Goal: Feedback & Contribution: Leave review/rating

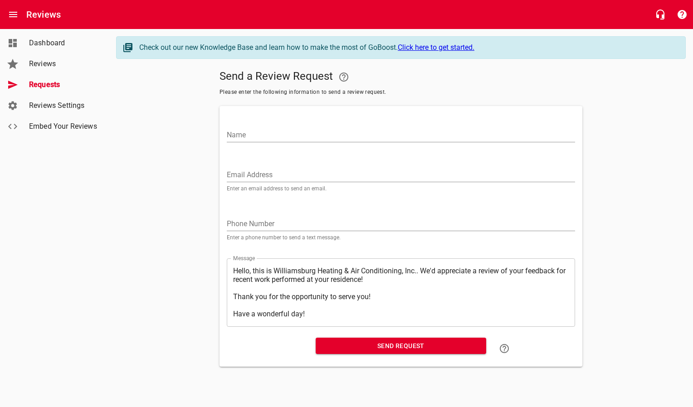
click at [318, 168] on input "Email Address" at bounding box center [401, 175] width 348 height 15
paste input "[EMAIL_ADDRESS][DOMAIN_NAME]"
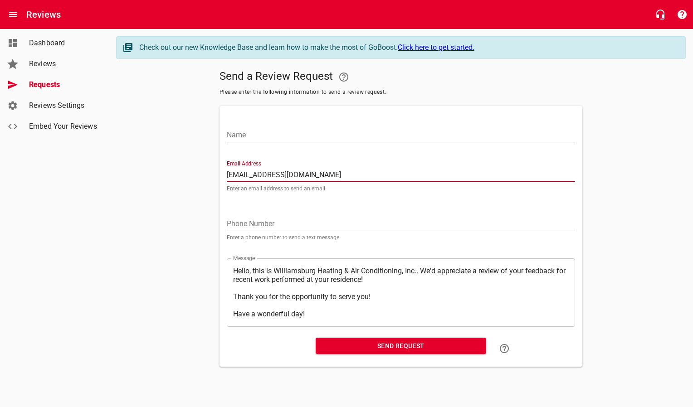
type input "[EMAIL_ADDRESS][DOMAIN_NAME]"
click at [316, 137] on input "Name" at bounding box center [401, 135] width 348 height 15
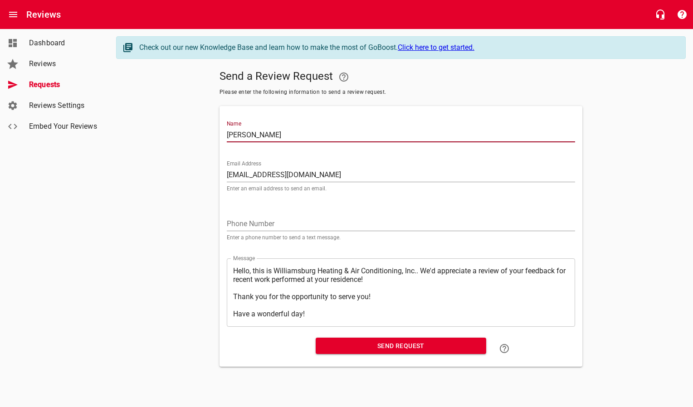
type input "[PERSON_NAME]"
click at [338, 342] on span "Send Request" at bounding box center [401, 346] width 156 height 11
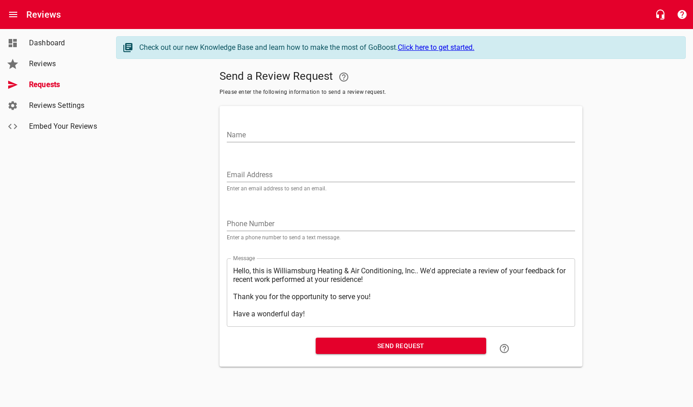
click at [245, 175] on input "Email Address" at bounding box center [401, 175] width 348 height 15
paste input "[EMAIL_ADDRESS][DOMAIN_NAME]"
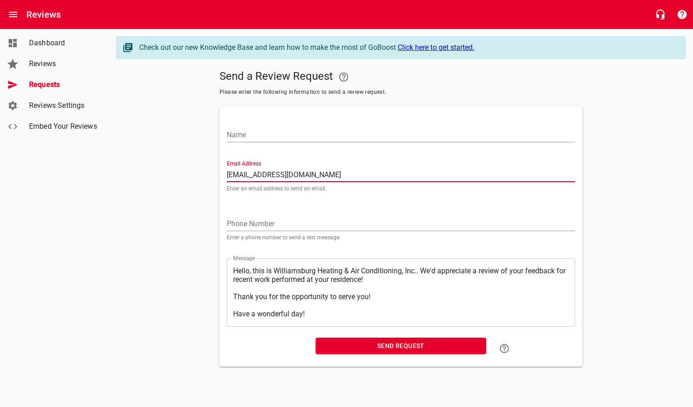
type input "[EMAIL_ADDRESS][DOMAIN_NAME]"
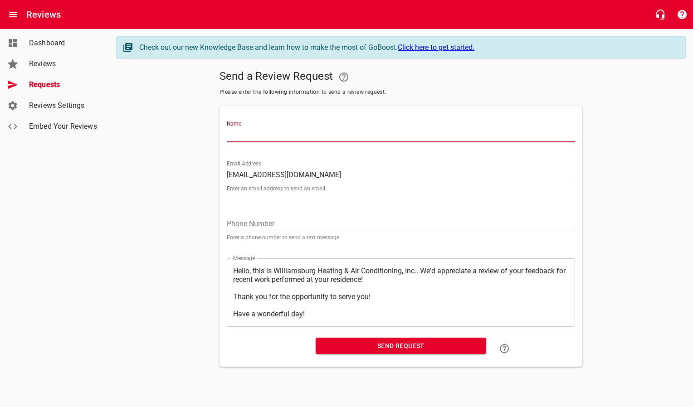
click at [247, 137] on input "Name" at bounding box center [401, 135] width 348 height 15
type input "[PERSON_NAME]"
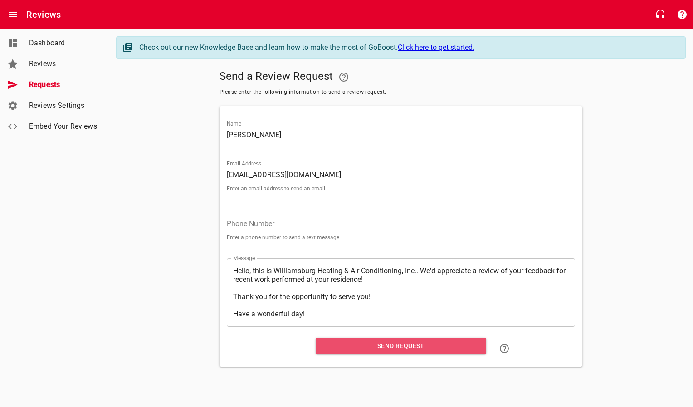
click at [349, 349] on span "Send Request" at bounding box center [401, 346] width 156 height 11
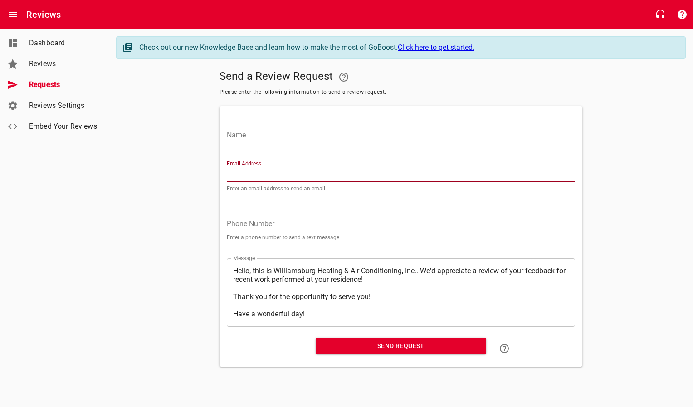
click at [261, 173] on input "Email Address" at bounding box center [401, 175] width 348 height 15
paste input "[EMAIL_ADDRESS][DOMAIN_NAME]"
type input "[EMAIL_ADDRESS][DOMAIN_NAME]"
click at [265, 133] on input "Name" at bounding box center [401, 135] width 348 height 15
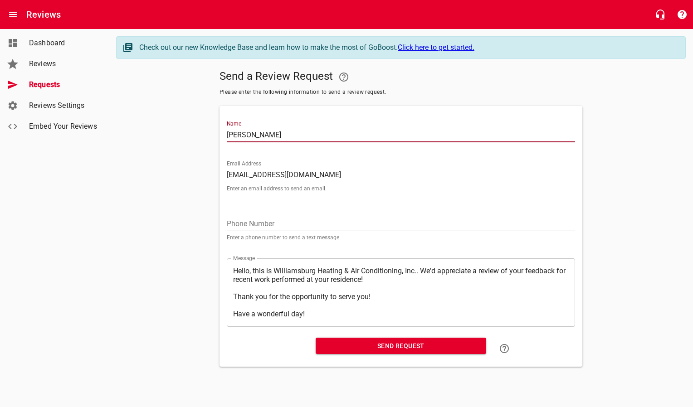
type input "[PERSON_NAME]"
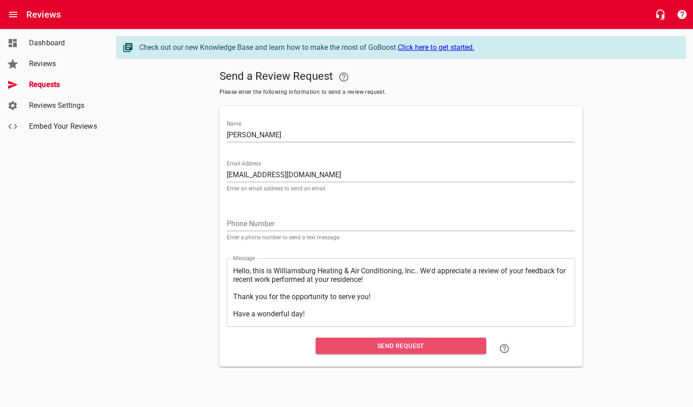
click at [360, 344] on span "Send Request" at bounding box center [401, 346] width 156 height 11
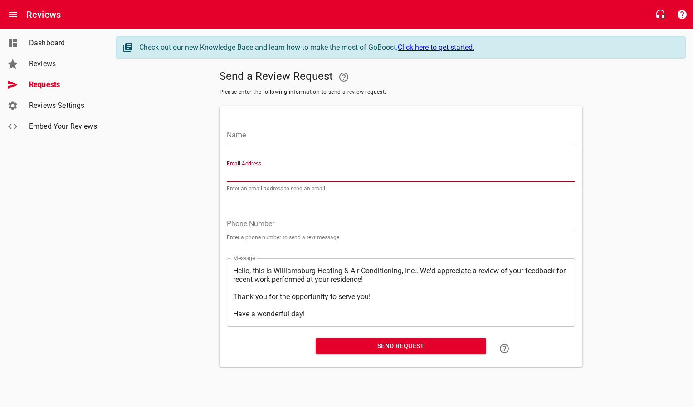
click at [256, 169] on input "Email Address" at bounding box center [401, 175] width 348 height 15
paste input "[EMAIL_ADDRESS][DOMAIN_NAME]"
type input "[EMAIL_ADDRESS][DOMAIN_NAME]"
click at [261, 132] on input "Name" at bounding box center [401, 135] width 348 height 15
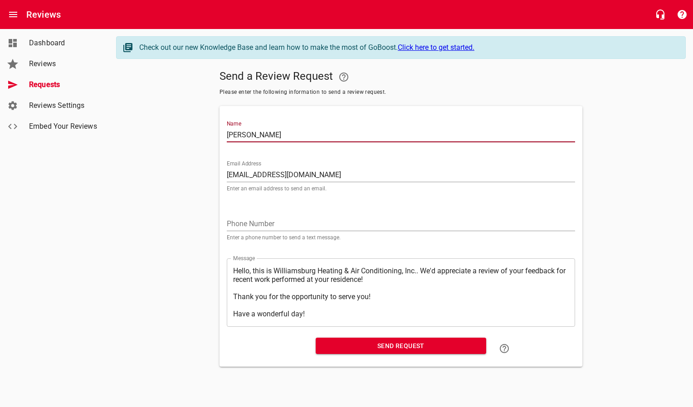
type input "[PERSON_NAME]"
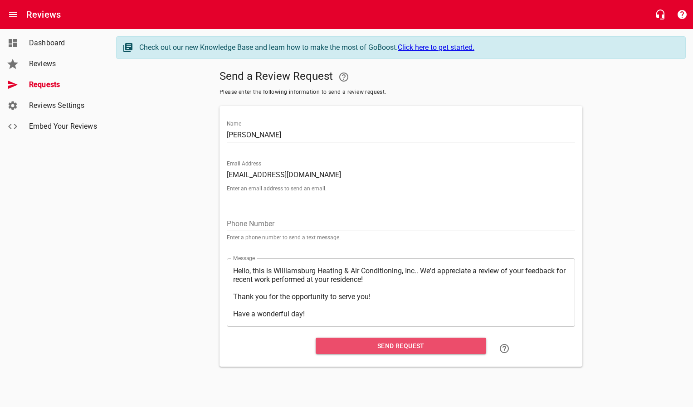
click at [332, 345] on span "Send Request" at bounding box center [401, 346] width 156 height 11
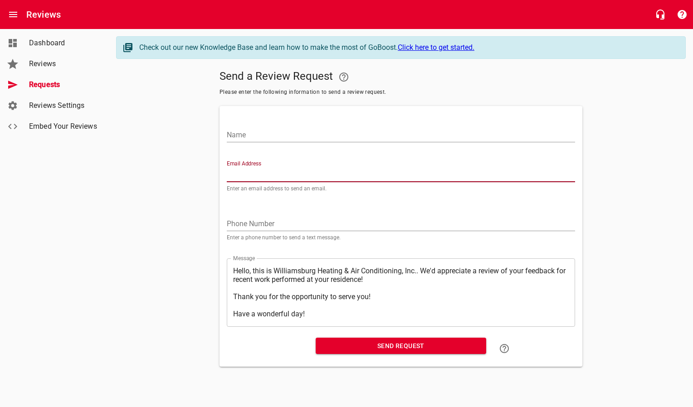
click at [252, 168] on input "Email Address" at bounding box center [401, 175] width 348 height 15
paste input "[EMAIL_ADDRESS][DOMAIN_NAME]"
type input "[EMAIL_ADDRESS][DOMAIN_NAME]"
click at [253, 132] on input "Name" at bounding box center [401, 135] width 348 height 15
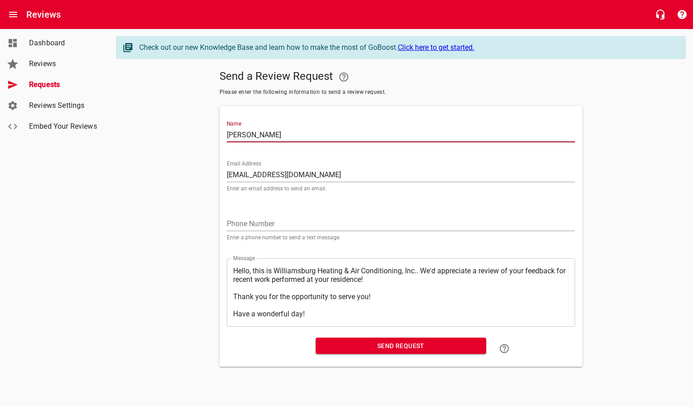
type input "[PERSON_NAME]"
click at [323, 345] on button "Send Request" at bounding box center [401, 346] width 170 height 17
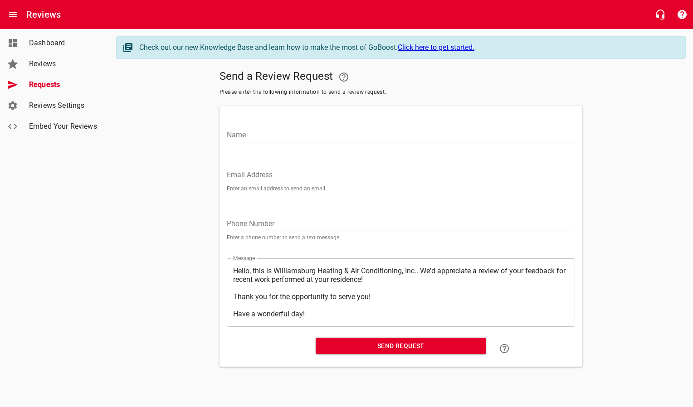
click at [283, 172] on input "Email Address" at bounding box center [401, 175] width 348 height 15
paste input "[DOMAIN_NAME][EMAIL_ADDRESS][DOMAIN_NAME]"
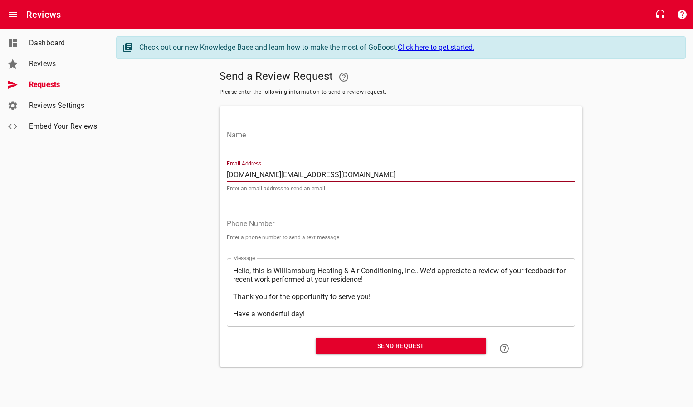
type input "[DOMAIN_NAME][EMAIL_ADDRESS][DOMAIN_NAME]"
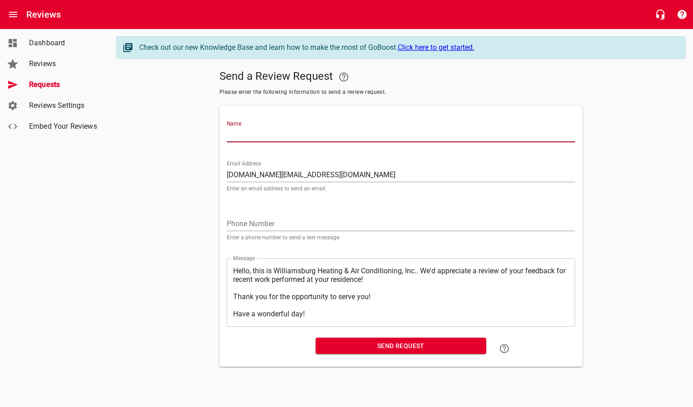
click at [281, 137] on input "Name" at bounding box center [401, 135] width 348 height 15
type input "[PERSON_NAME]"
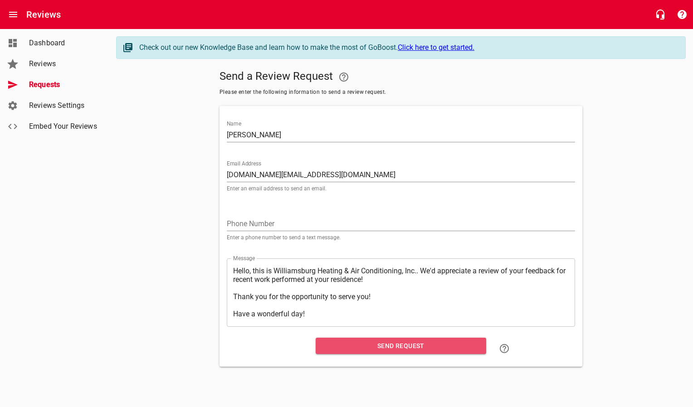
click at [381, 347] on span "Send Request" at bounding box center [401, 346] width 156 height 11
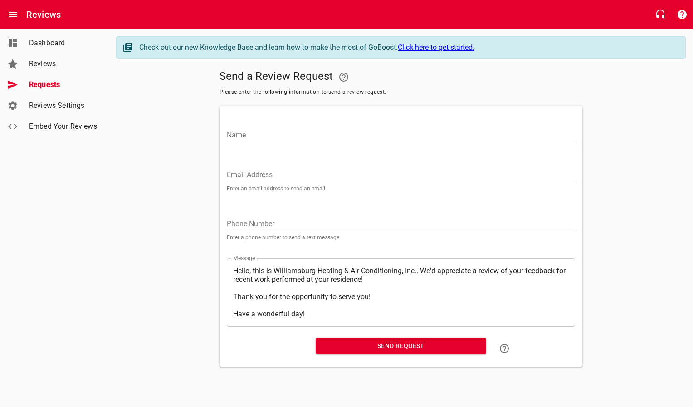
click at [281, 176] on input "Email Address" at bounding box center [401, 175] width 348 height 15
paste input "[EMAIL_ADDRESS][DOMAIN_NAME]"
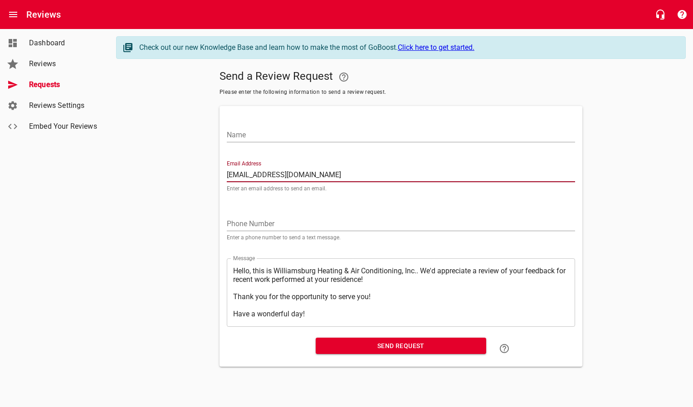
type input "[EMAIL_ADDRESS][DOMAIN_NAME]"
click at [282, 135] on input "Name" at bounding box center [401, 135] width 348 height 15
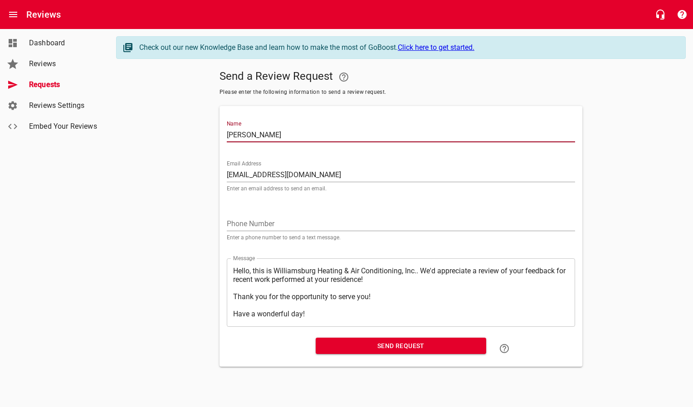
type input "[PERSON_NAME]"
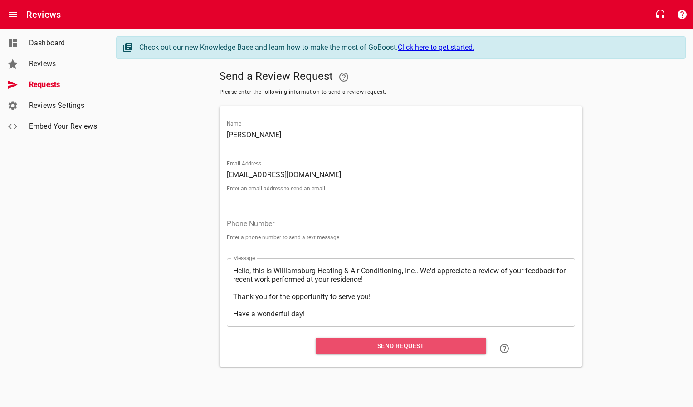
click at [328, 342] on span "Send Request" at bounding box center [401, 346] width 156 height 11
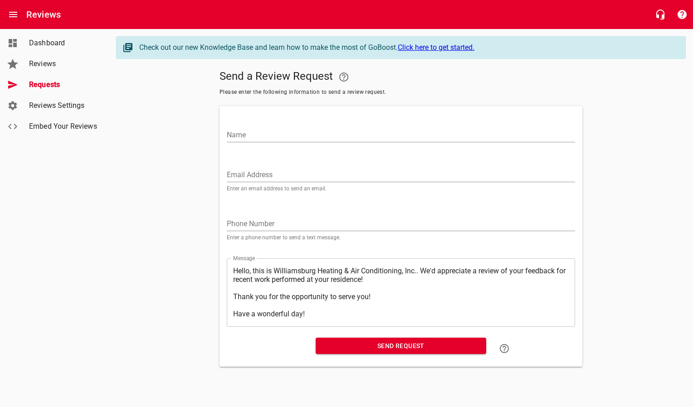
click at [265, 176] on input "Email Address" at bounding box center [401, 175] width 348 height 15
paste input "[PERSON_NAME][EMAIL_ADDRESS][DOMAIN_NAME]"
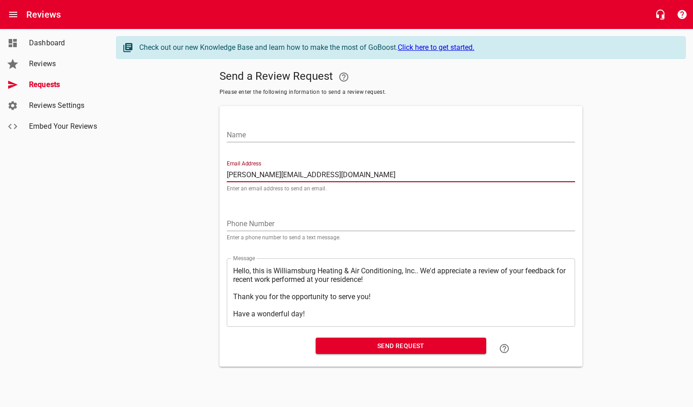
type input "[PERSON_NAME][EMAIL_ADDRESS][DOMAIN_NAME]"
click at [273, 140] on input "Name" at bounding box center [401, 135] width 348 height 15
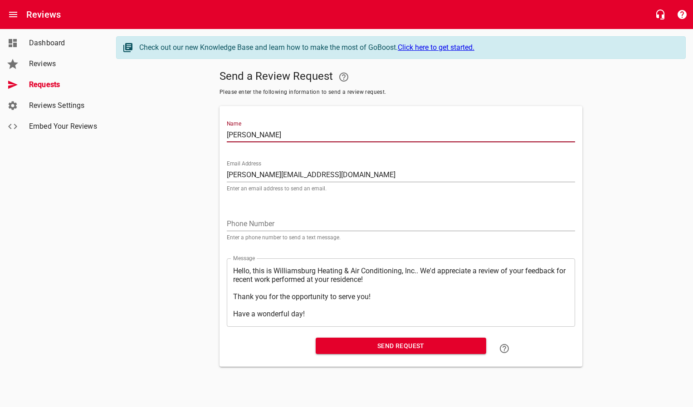
type input "[PERSON_NAME]"
click at [358, 346] on span "Send Request" at bounding box center [401, 346] width 156 height 11
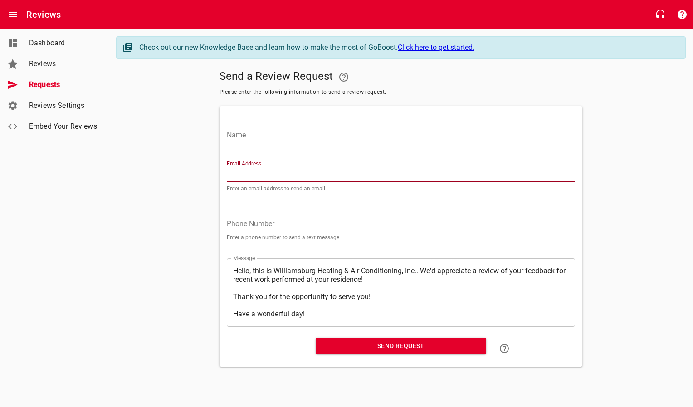
click at [303, 172] on input "Email Address" at bounding box center [401, 175] width 348 height 15
paste input "[EMAIL_ADDRESS][PERSON_NAME][DOMAIN_NAME],"
type input "[EMAIL_ADDRESS][PERSON_NAME][DOMAIN_NAME]"
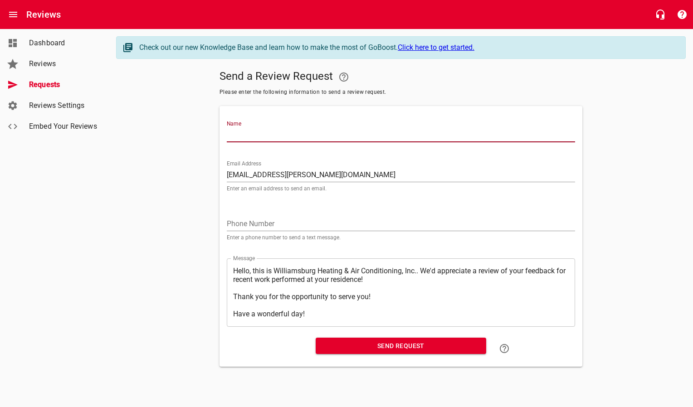
click at [310, 138] on input "Name" at bounding box center [401, 135] width 348 height 15
type input "[PERSON_NAME]"
click at [338, 348] on span "Send Request" at bounding box center [401, 346] width 156 height 11
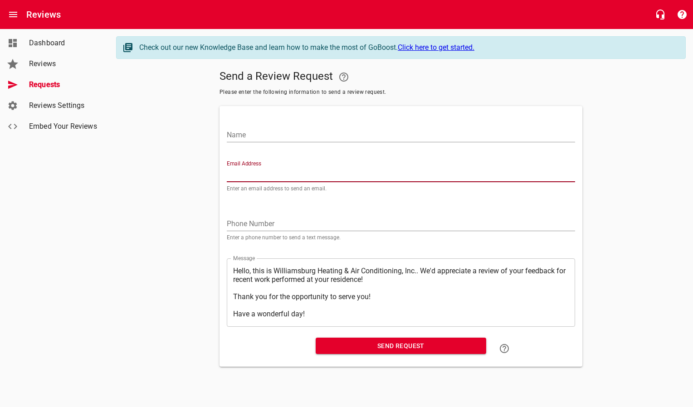
click at [262, 174] on input "Email Address" at bounding box center [401, 175] width 348 height 15
paste input "[PERSON_NAME][EMAIL_ADDRESS][DOMAIN_NAME]"
type input "[PERSON_NAME][EMAIL_ADDRESS][DOMAIN_NAME]"
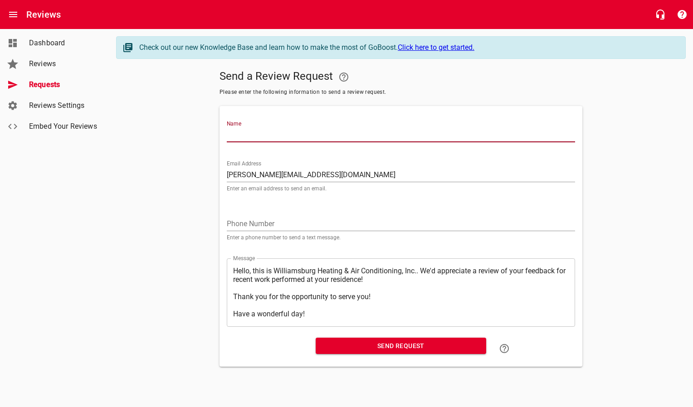
click at [263, 136] on input "Name" at bounding box center [401, 135] width 348 height 15
type input "[PERSON_NAME]"
click at [367, 345] on span "Send Request" at bounding box center [401, 346] width 156 height 11
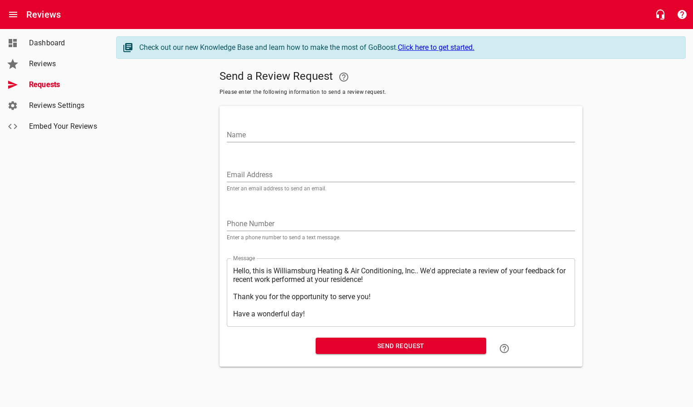
click at [243, 175] on input "Email Address" at bounding box center [401, 175] width 348 height 15
paste input "[EMAIL_ADDRESS][DOMAIN_NAME]"
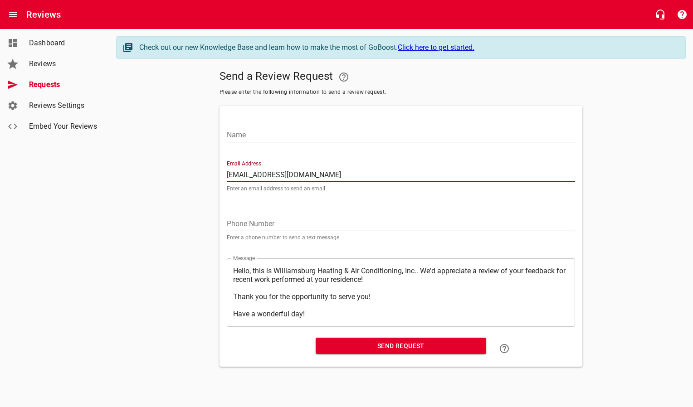
type input "[EMAIL_ADDRESS][DOMAIN_NAME]"
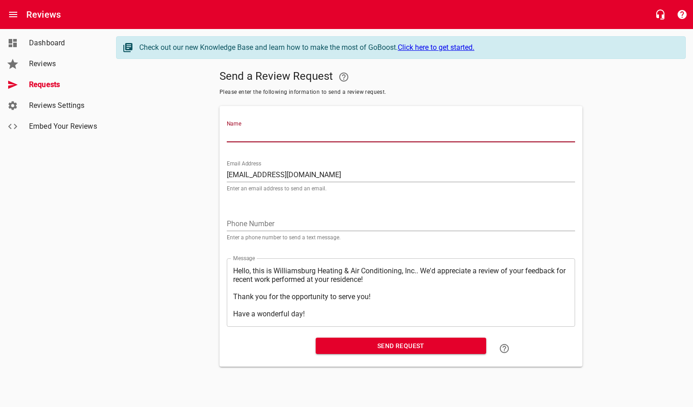
click at [244, 138] on input "Name" at bounding box center [401, 135] width 348 height 15
type input "[PERSON_NAME]"
click at [341, 339] on button "Send Request" at bounding box center [401, 346] width 170 height 17
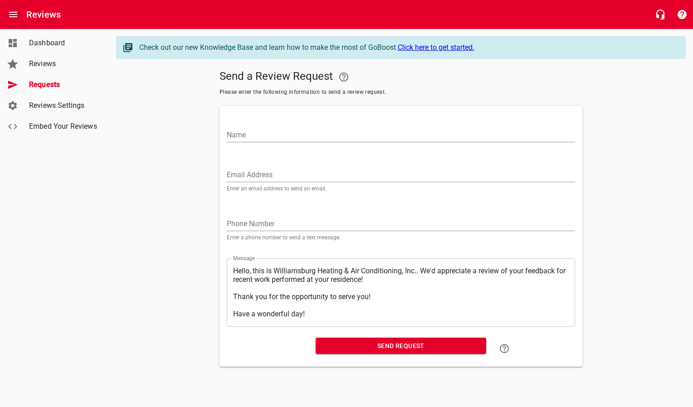
click at [260, 174] on input "Email Address" at bounding box center [401, 175] width 348 height 15
paste input "[EMAIL_ADDRESS][DOMAIN_NAME]"
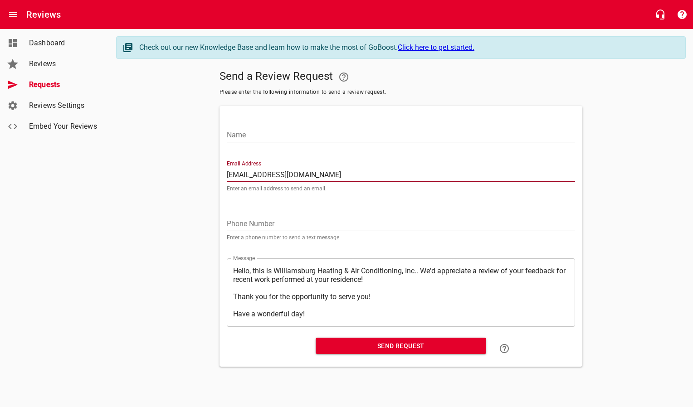
type input "[EMAIL_ADDRESS][DOMAIN_NAME]"
click at [245, 125] on div "Name" at bounding box center [401, 132] width 348 height 22
click at [238, 134] on input "Name" at bounding box center [401, 135] width 348 height 15
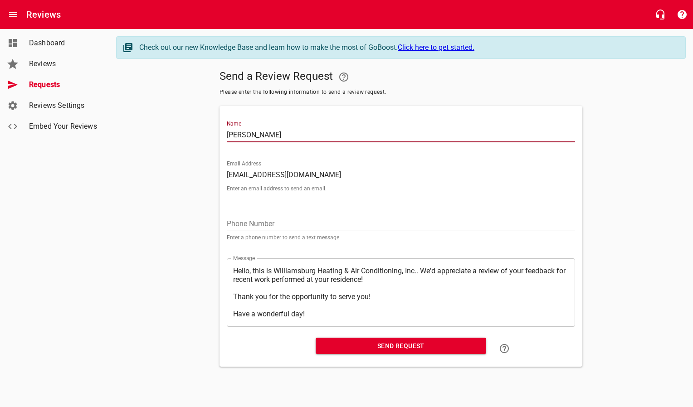
type input "[PERSON_NAME]"
click at [364, 347] on span "Send Request" at bounding box center [401, 346] width 156 height 11
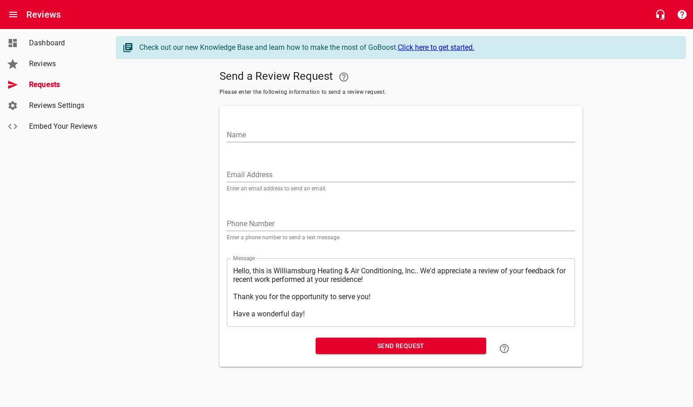
click at [263, 176] on input "Email Address" at bounding box center [401, 175] width 348 height 15
paste input "[EMAIL_ADDRESS][DOMAIN_NAME]"
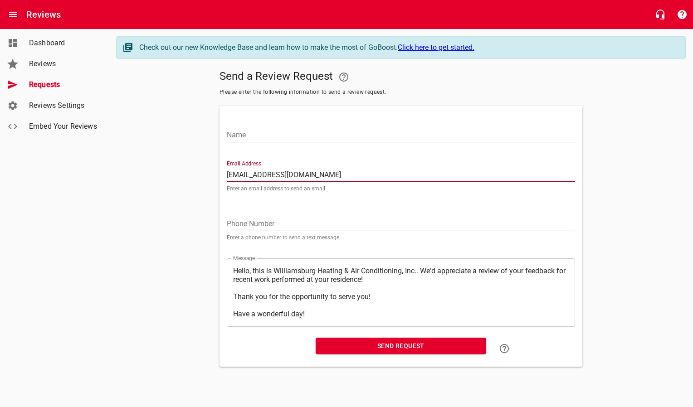
type input "[EMAIL_ADDRESS][DOMAIN_NAME]"
click at [266, 136] on input "Name" at bounding box center [401, 135] width 348 height 15
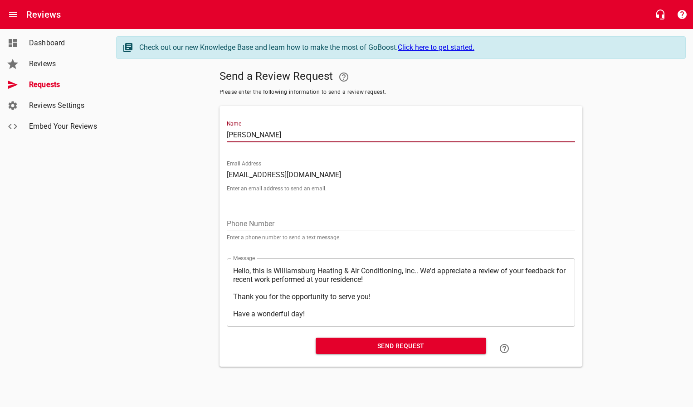
type input "[PERSON_NAME]"
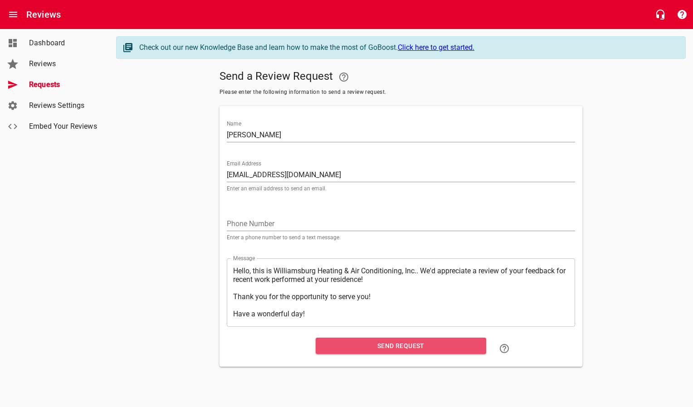
click at [341, 347] on span "Send Request" at bounding box center [401, 346] width 156 height 11
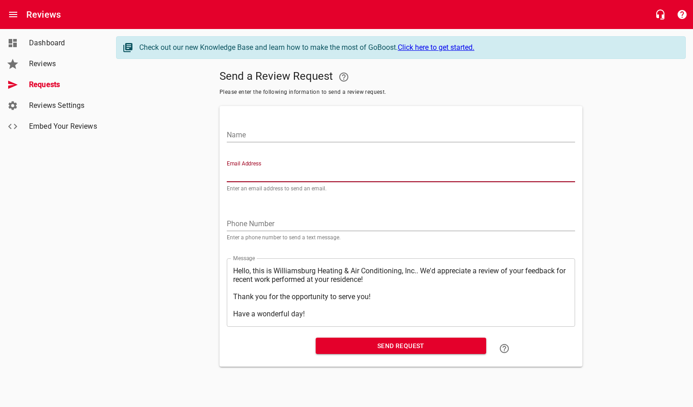
click at [302, 175] on input "Email Address" at bounding box center [401, 175] width 348 height 15
paste input "[EMAIL_ADDRESS][DOMAIN_NAME]"
type input "[EMAIL_ADDRESS][DOMAIN_NAME]"
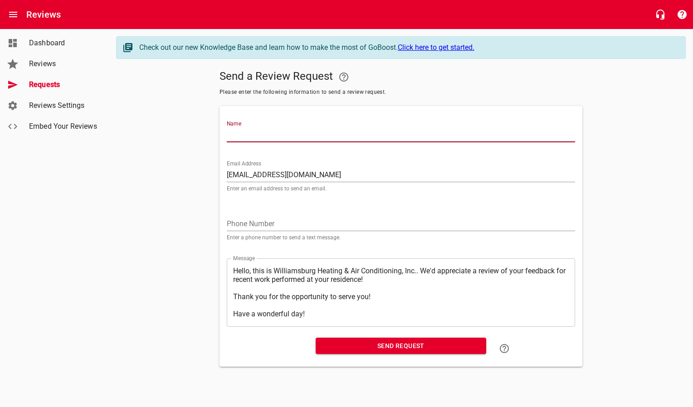
click at [292, 134] on input "Name" at bounding box center [401, 135] width 348 height 15
type input "[PERSON_NAME]"
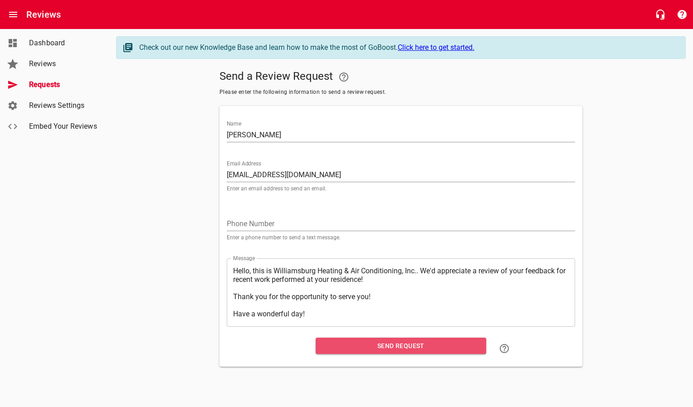
click at [335, 343] on span "Send Request" at bounding box center [401, 346] width 156 height 11
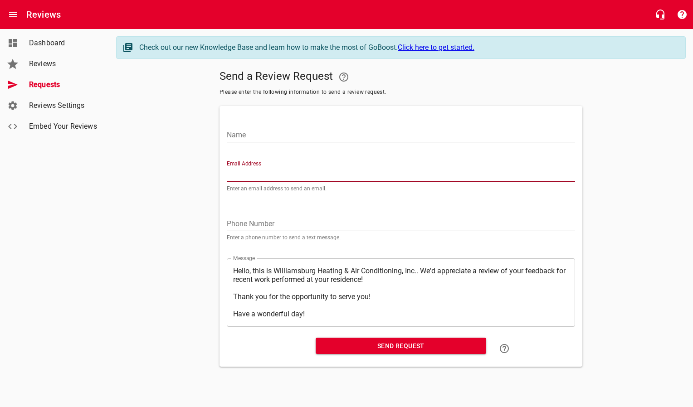
click at [290, 173] on input "Email Address" at bounding box center [401, 175] width 348 height 15
paste input "[EMAIL_ADDRESS][DOMAIN_NAME]"
type input "[EMAIL_ADDRESS][DOMAIN_NAME]"
click at [301, 137] on input "Name" at bounding box center [401, 135] width 348 height 15
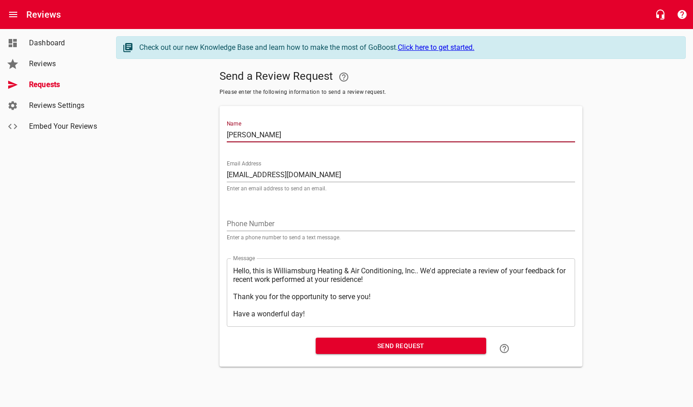
type input "[PERSON_NAME]"
click at [384, 346] on span "Send Request" at bounding box center [401, 346] width 156 height 11
